Goal: Transaction & Acquisition: Purchase product/service

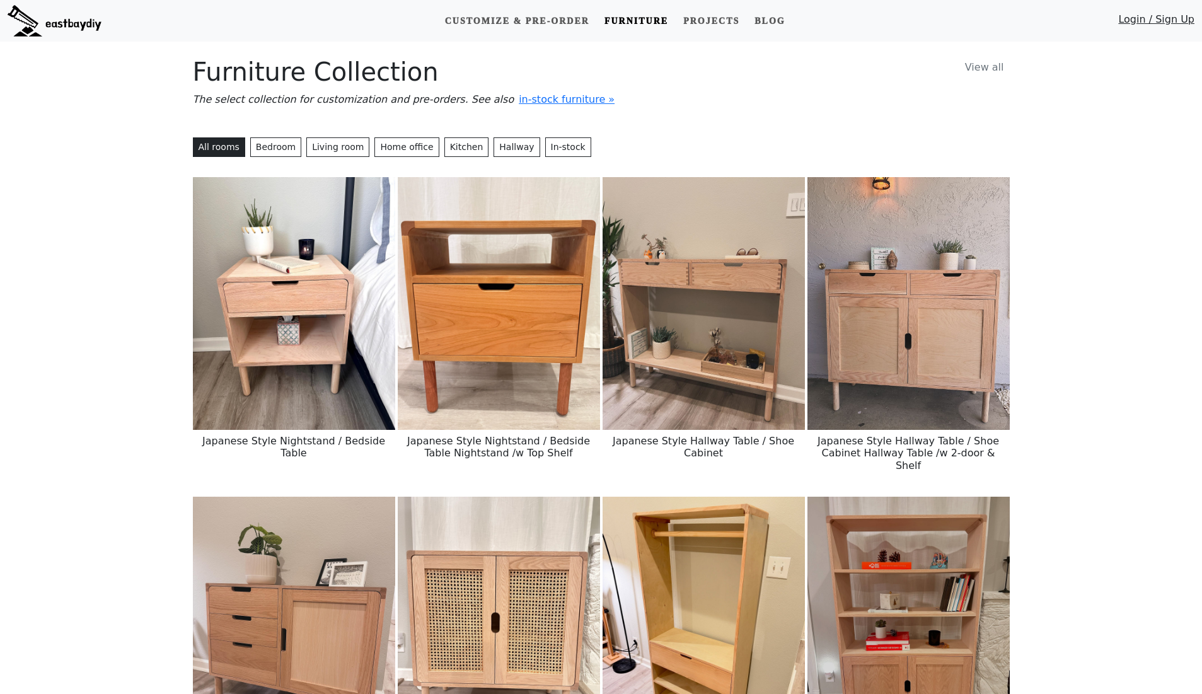
scroll to position [1194, 0]
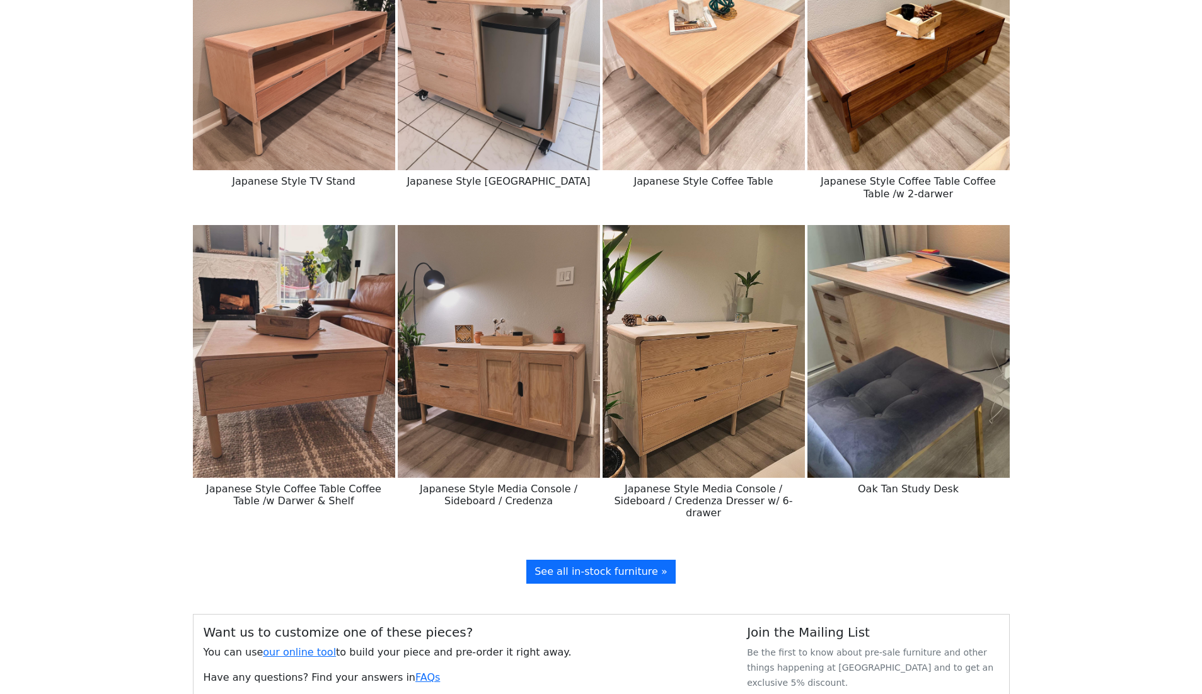
click at [534, 368] on img at bounding box center [499, 351] width 202 height 253
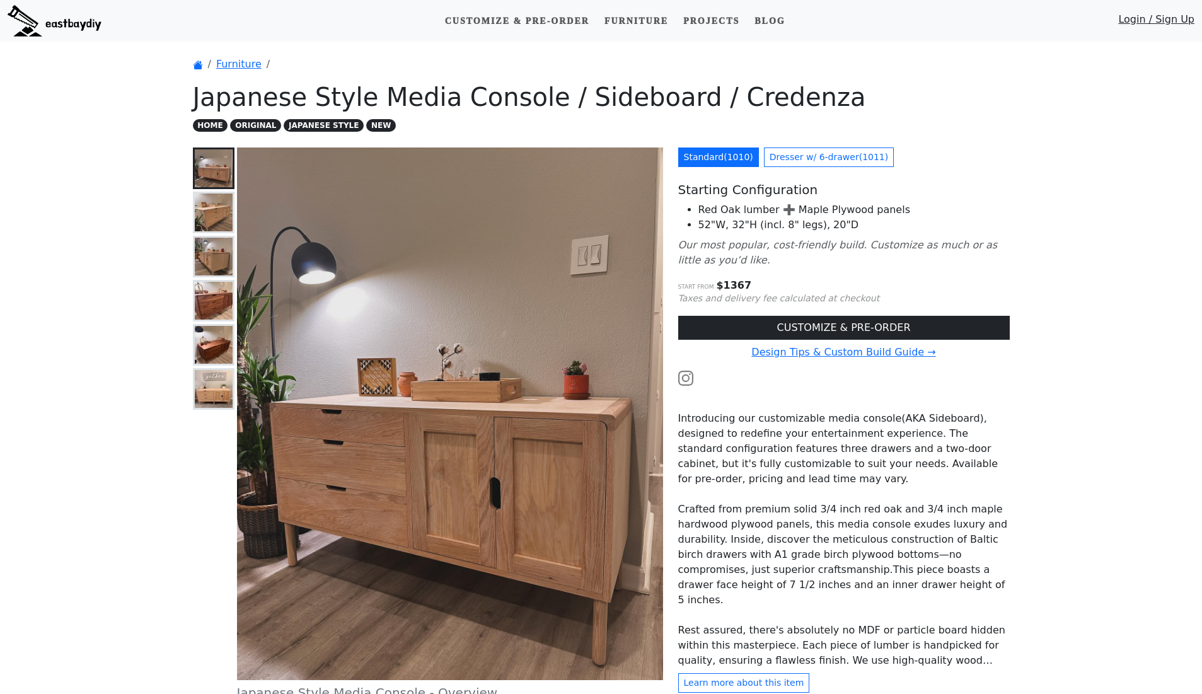
click at [219, 303] on img at bounding box center [214, 301] width 38 height 38
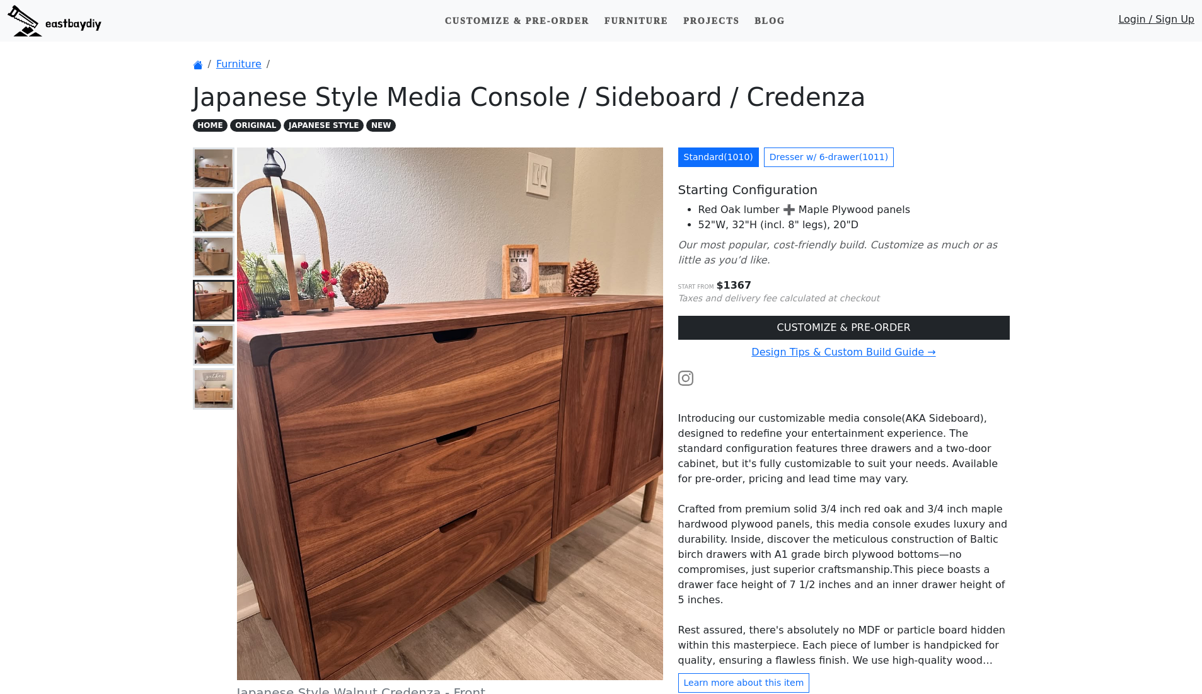
click at [215, 344] on img at bounding box center [214, 345] width 38 height 38
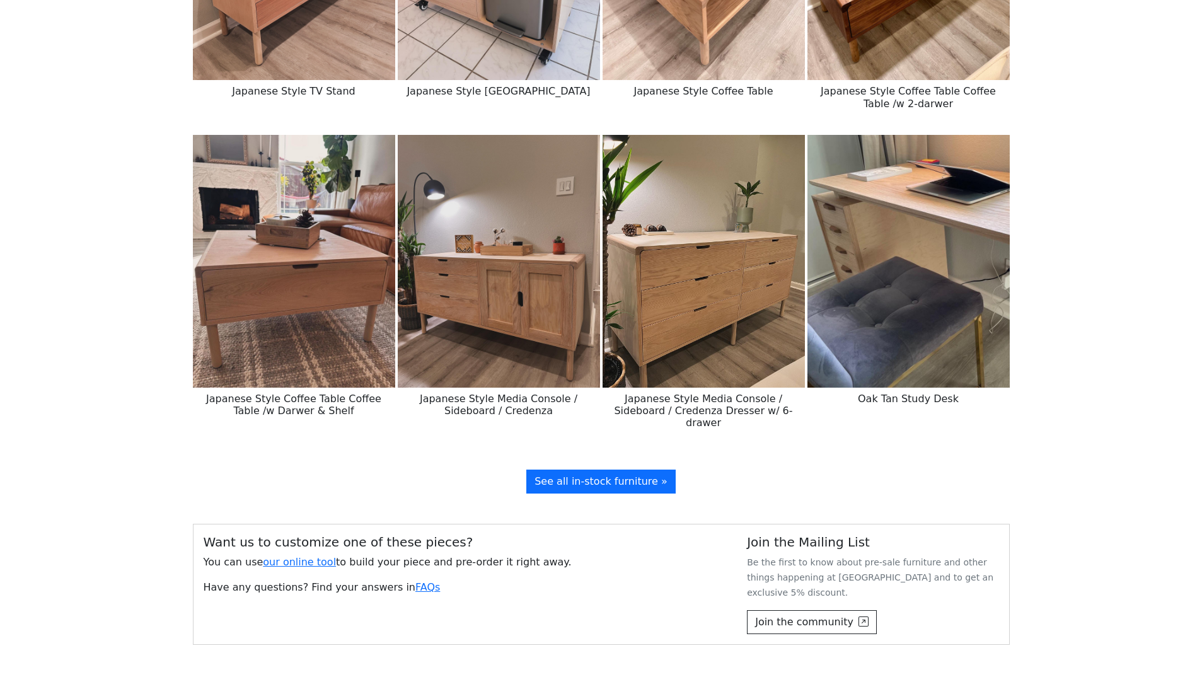
scroll to position [1323, 0]
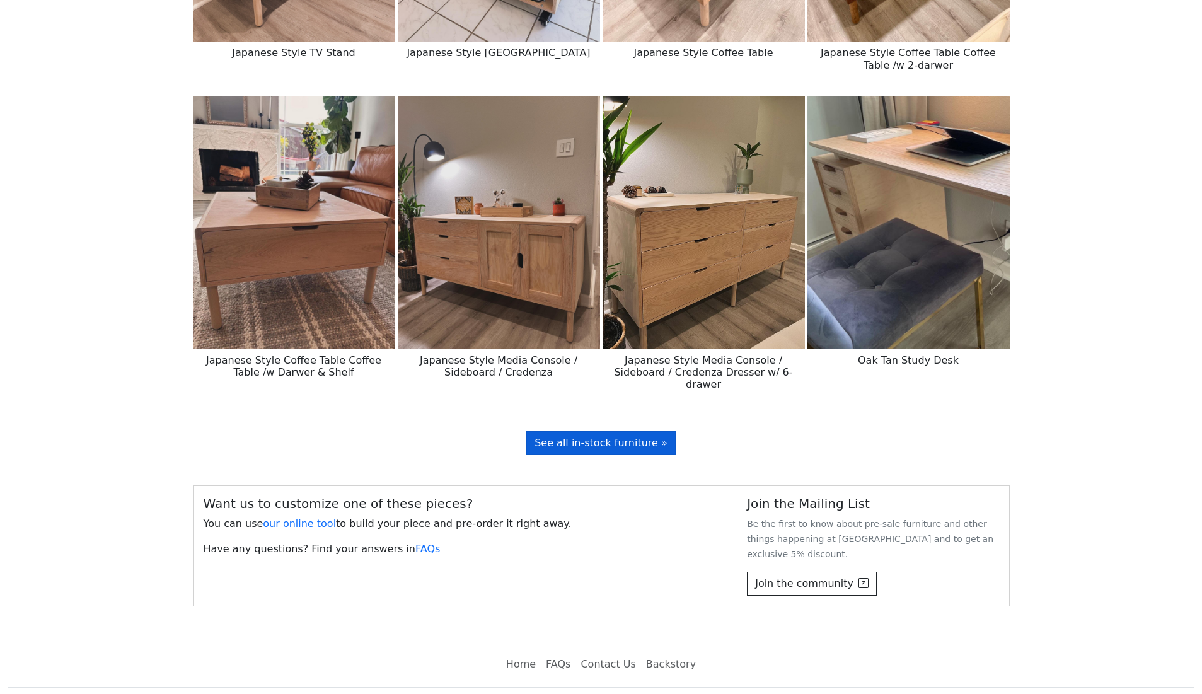
click at [593, 437] on span "See all in-stock furniture »" at bounding box center [601, 443] width 133 height 12
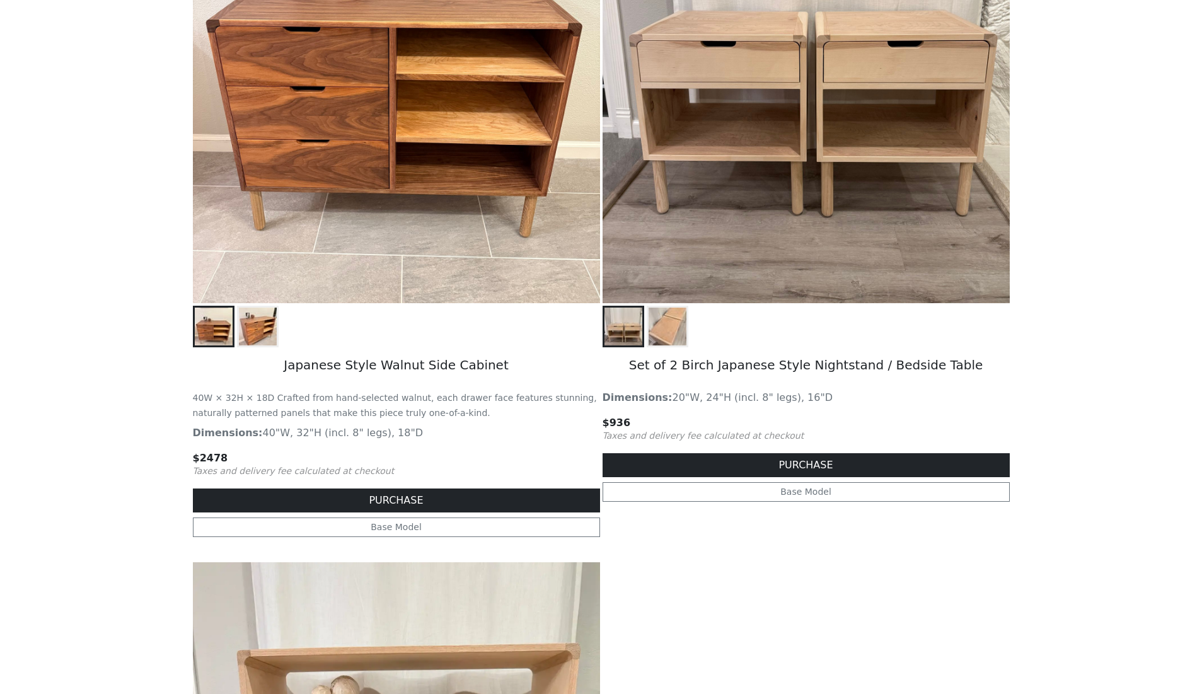
scroll to position [1054, 0]
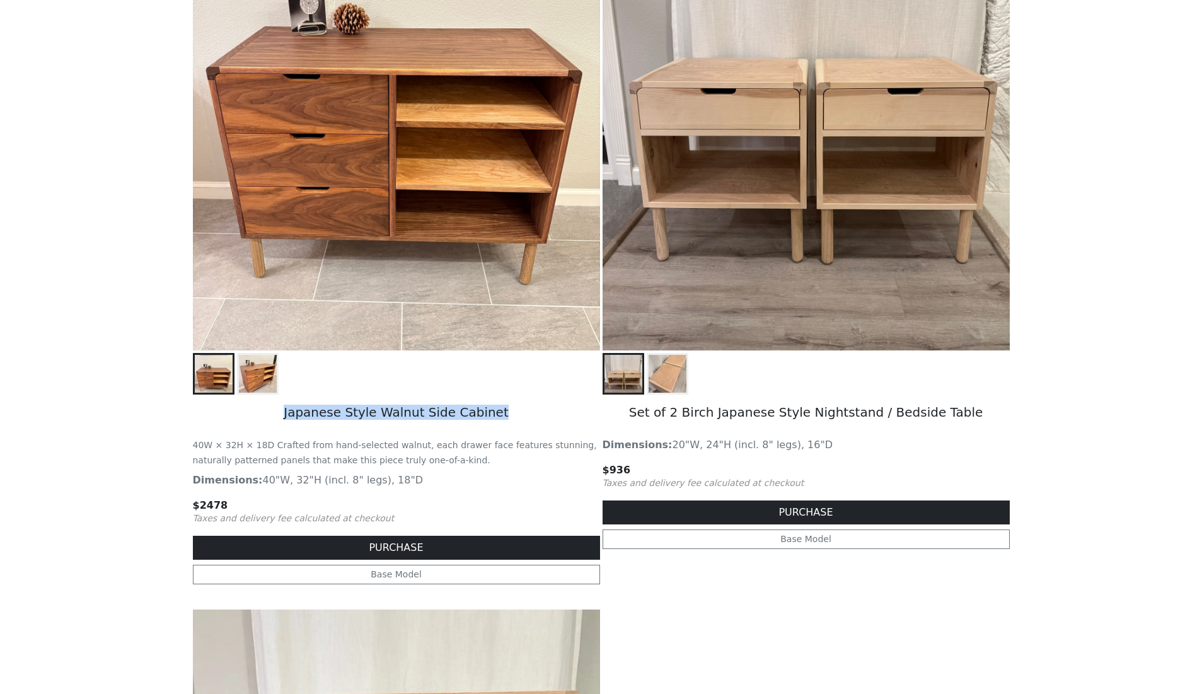
drag, startPoint x: 295, startPoint y: 412, endPoint x: 504, endPoint y: 416, distance: 208.7
click at [504, 416] on h5 "Japanese Style Walnut Side Cabinet" at bounding box center [396, 414] width 407 height 38
copy h5 "Japanese Style Walnut Side Cabinet"
